Goal: Check status

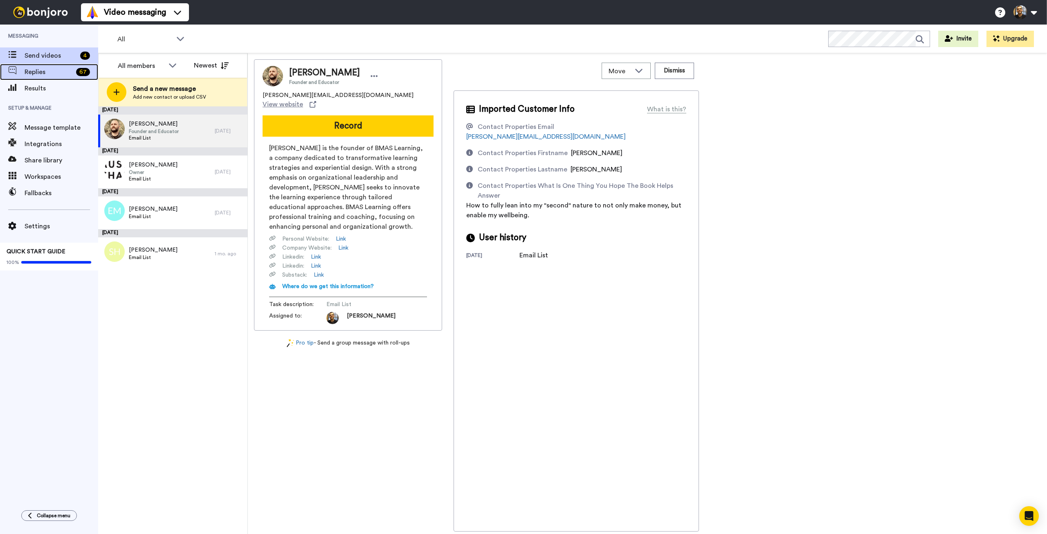
click at [41, 71] on span "Replies" at bounding box center [49, 72] width 48 height 10
click at [38, 91] on span "Results" at bounding box center [62, 88] width 74 height 10
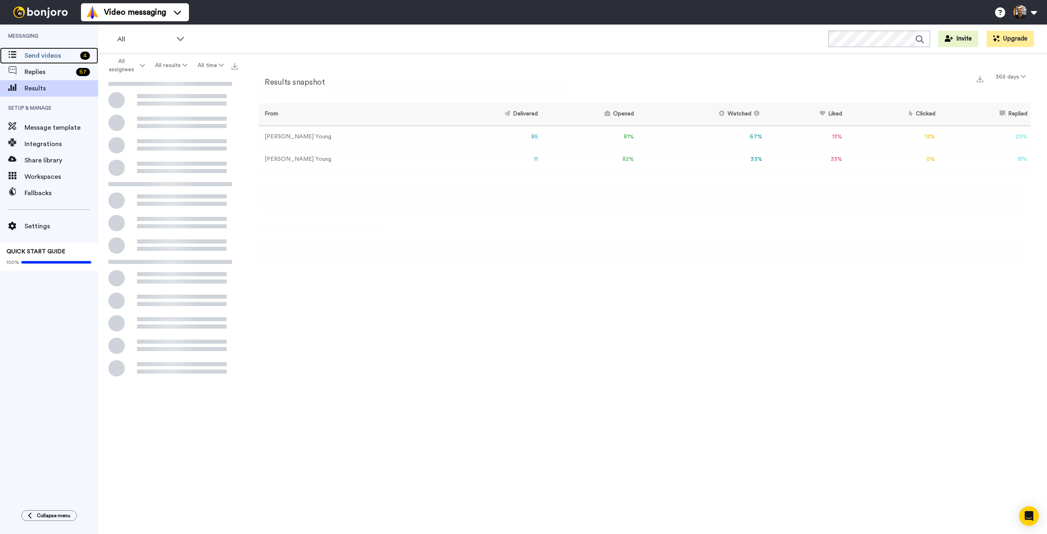
click at [44, 53] on span "Send videos" at bounding box center [51, 56] width 52 height 10
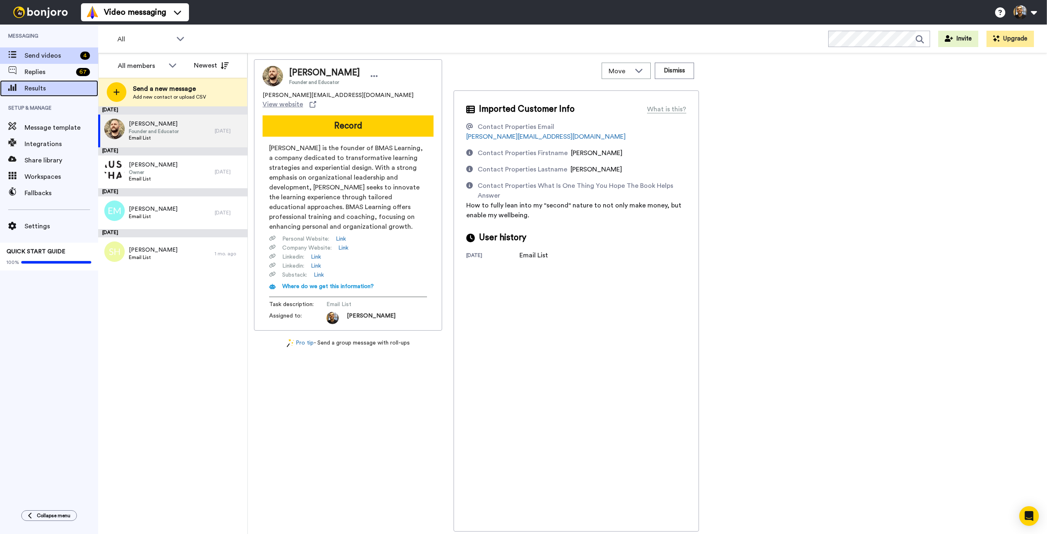
click at [41, 90] on span "Results" at bounding box center [62, 88] width 74 height 10
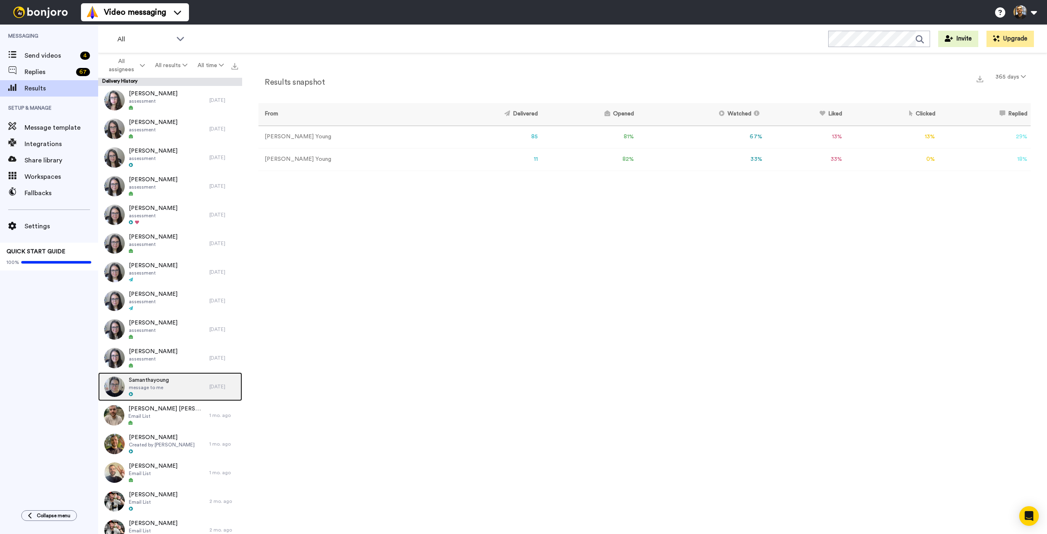
click at [150, 386] on span "message to me" at bounding box center [149, 387] width 40 height 7
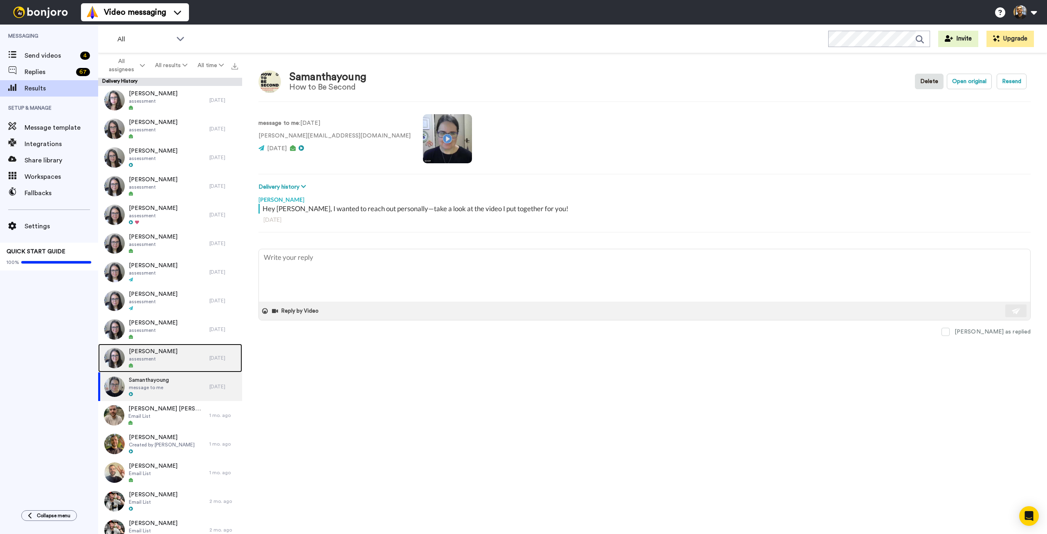
click at [154, 357] on span "assessment" at bounding box center [153, 358] width 49 height 7
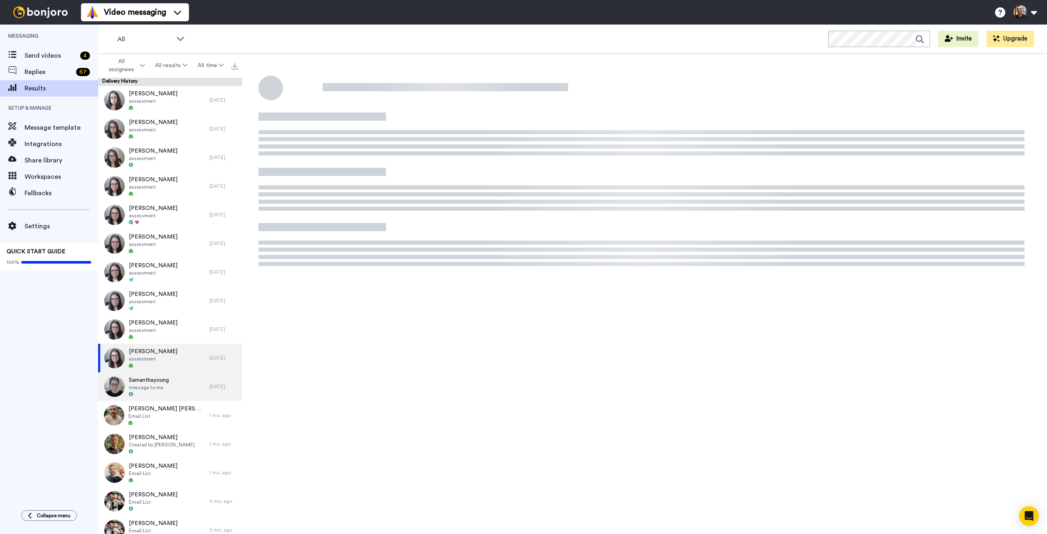
type textarea "x"
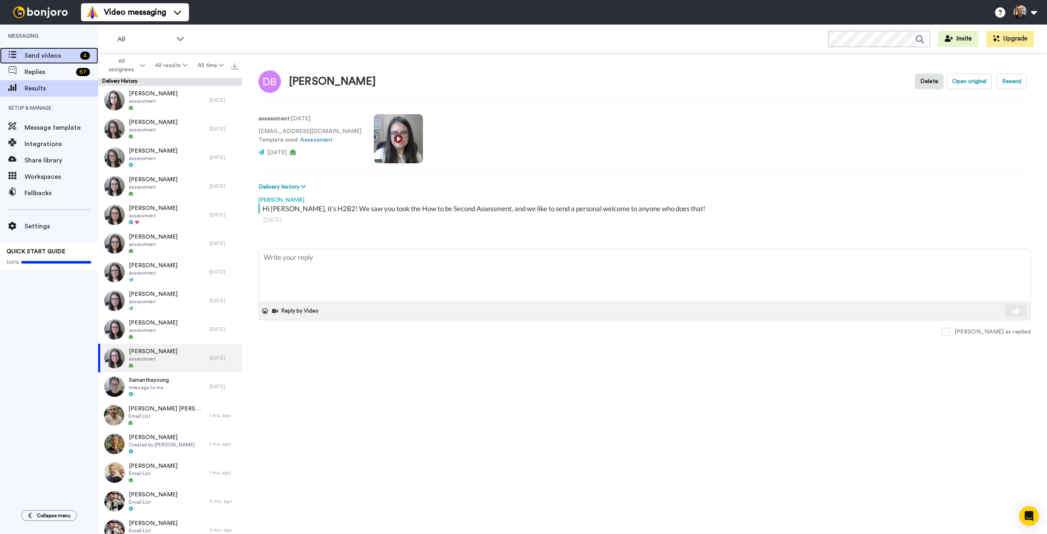
click at [40, 54] on span "Send videos" at bounding box center [51, 56] width 52 height 10
